Goal: Task Accomplishment & Management: Use online tool/utility

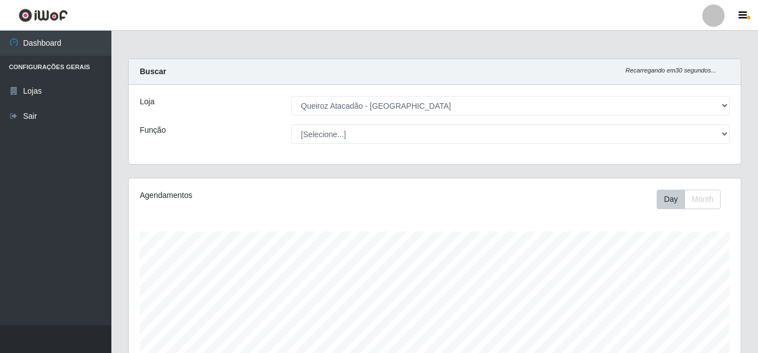
select select "462"
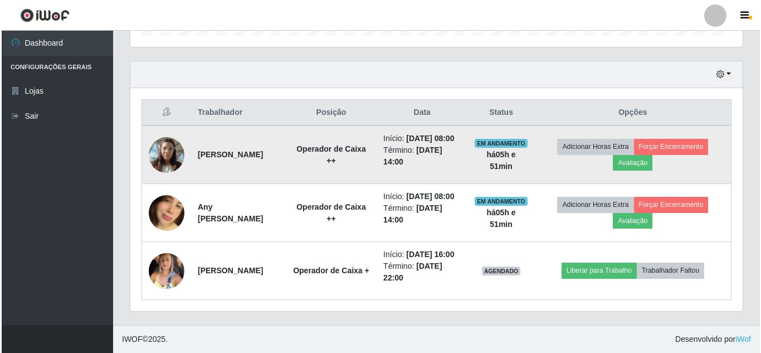
scroll to position [231, 612]
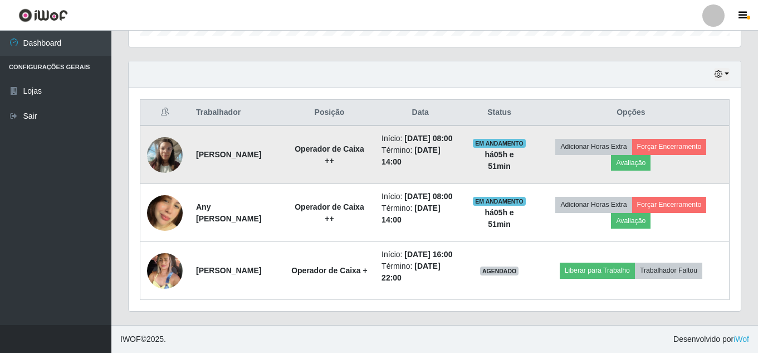
click at [167, 131] on img at bounding box center [165, 154] width 36 height 47
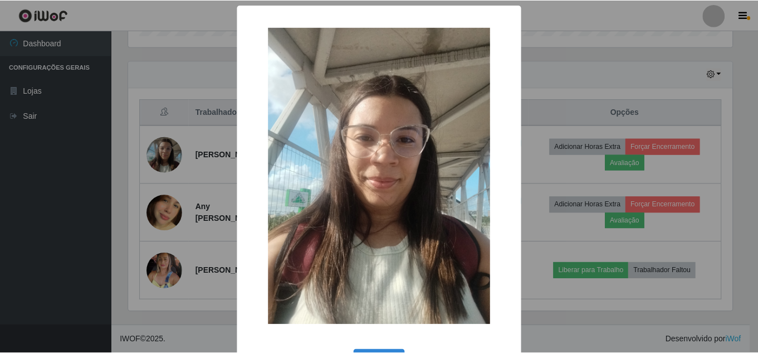
scroll to position [42, 0]
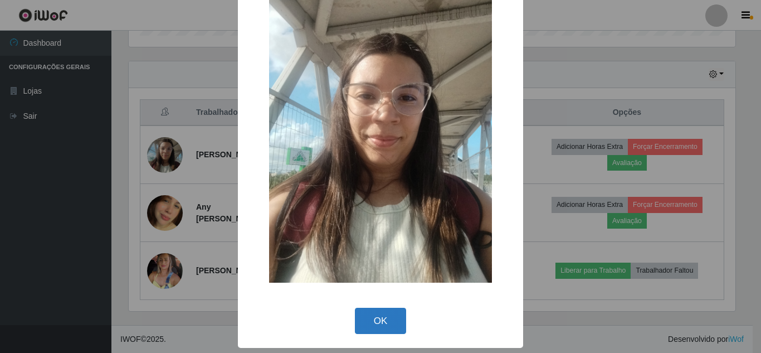
click at [388, 325] on button "OK" at bounding box center [381, 320] width 52 height 26
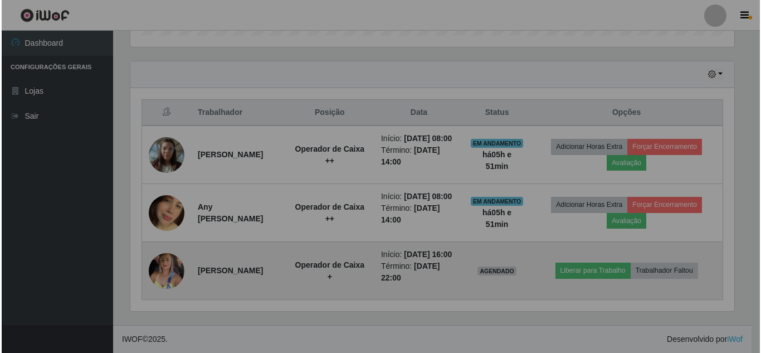
scroll to position [231, 612]
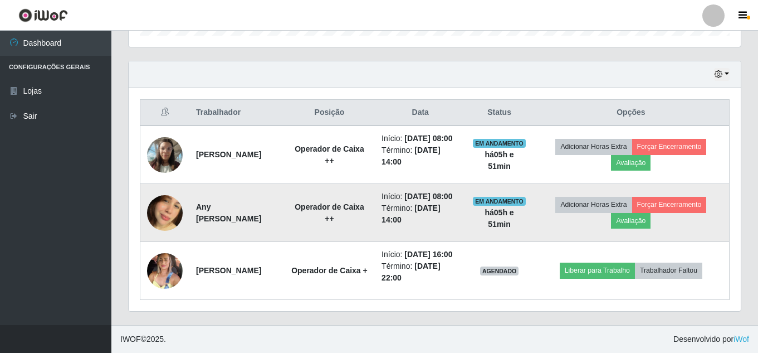
click at [152, 192] on img at bounding box center [165, 212] width 36 height 63
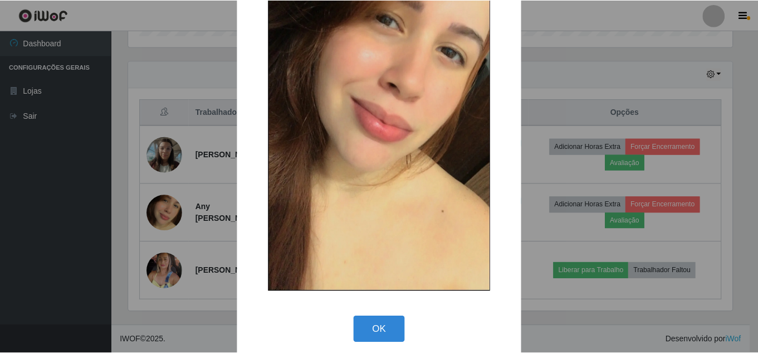
scroll to position [141, 0]
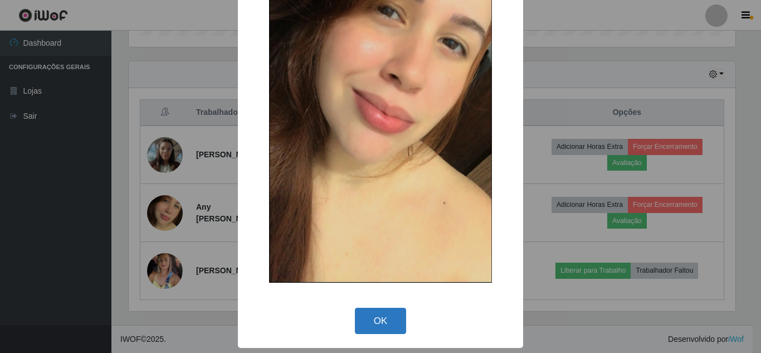
click at [373, 319] on button "OK" at bounding box center [381, 320] width 52 height 26
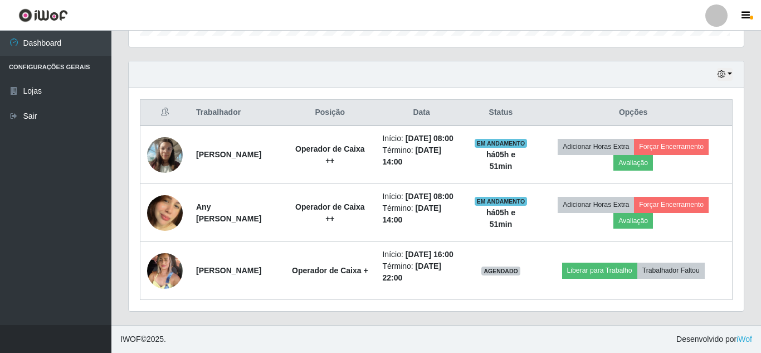
scroll to position [231, 612]
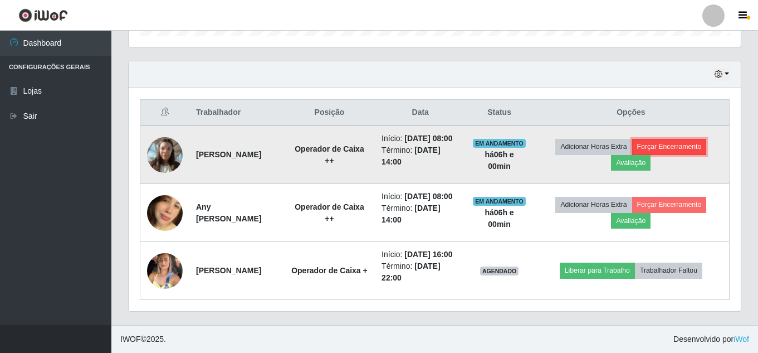
click at [686, 139] on button "Forçar Encerramento" at bounding box center [669, 147] width 75 height 16
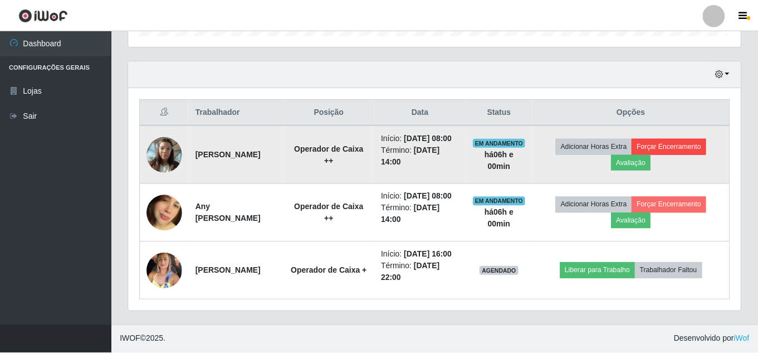
scroll to position [231, 607]
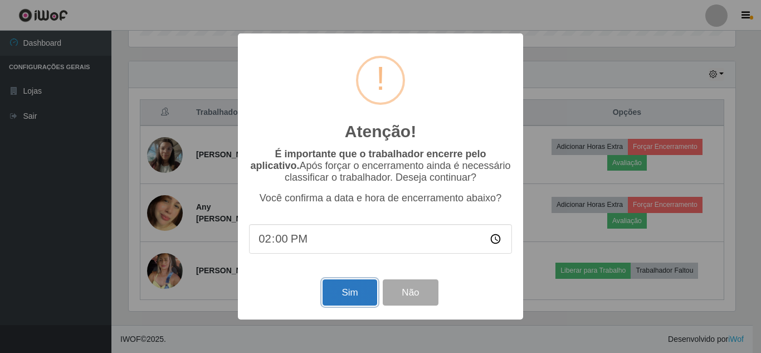
click at [349, 291] on button "Sim" at bounding box center [349, 292] width 54 height 26
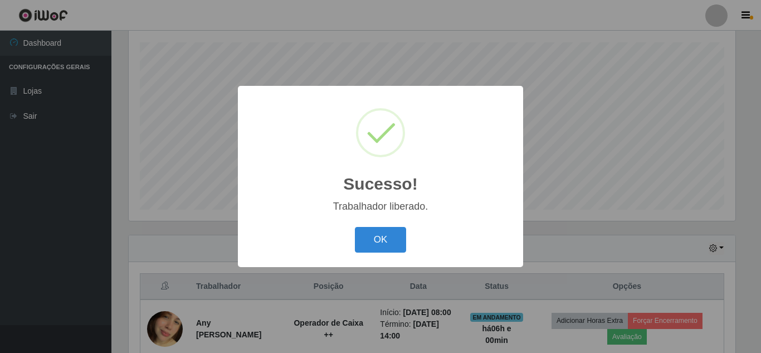
click at [389, 251] on button "OK" at bounding box center [381, 240] width 52 height 26
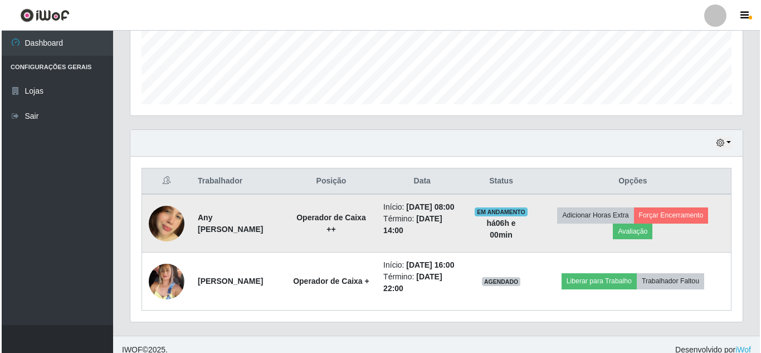
scroll to position [300, 0]
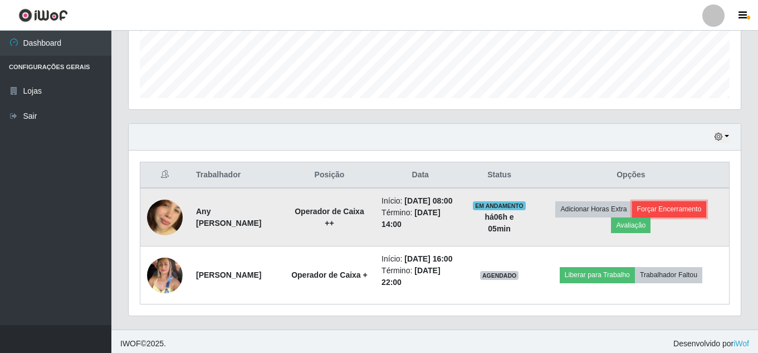
click at [686, 207] on button "Forçar Encerramento" at bounding box center [669, 209] width 75 height 16
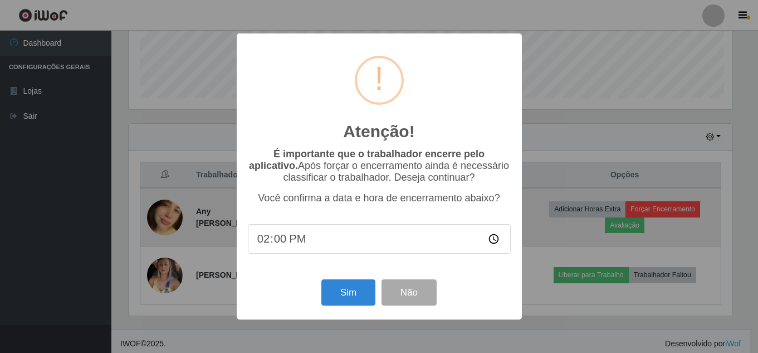
scroll to position [231, 607]
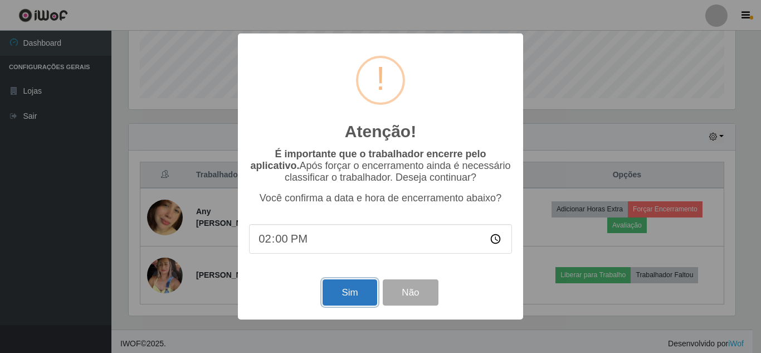
click at [373, 297] on button "Sim" at bounding box center [349, 292] width 54 height 26
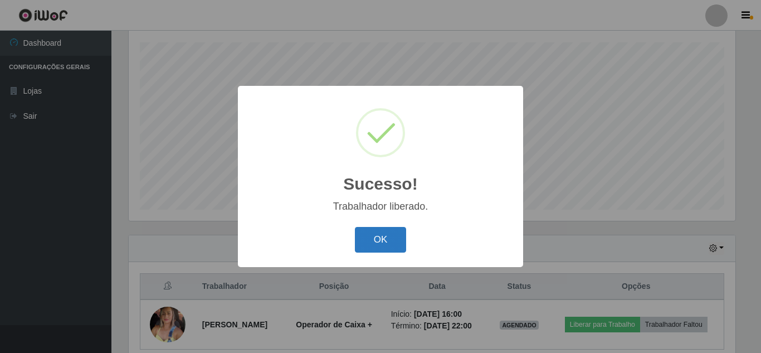
click at [402, 237] on button "OK" at bounding box center [381, 240] width 52 height 26
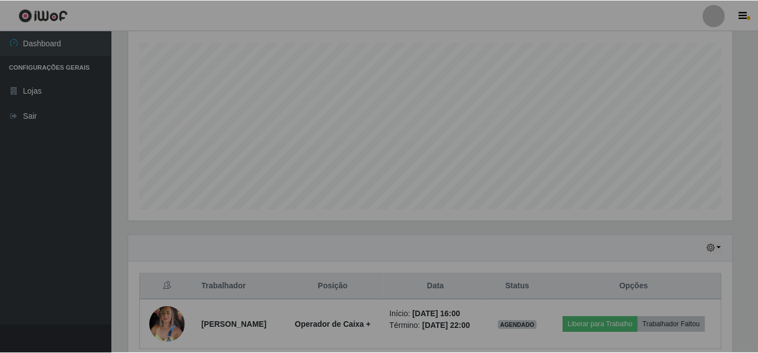
scroll to position [231, 612]
